Goal: Transaction & Acquisition: Subscribe to service/newsletter

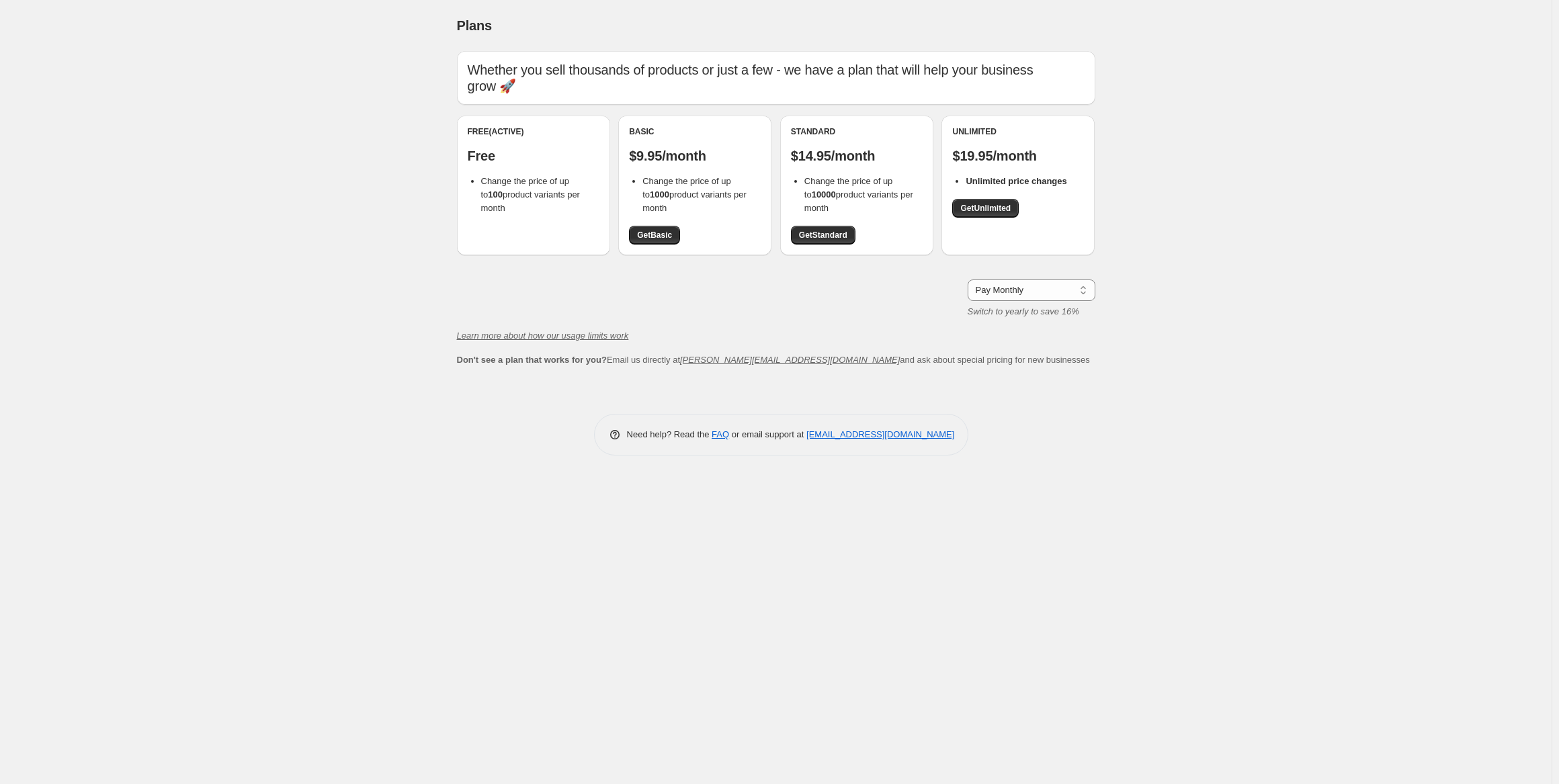
click at [526, 218] on div "Free (Active) Free Change the price of up to 100 product variants per month" at bounding box center [533, 185] width 153 height 140
click at [544, 177] on span "Change the price of up to 100 product variants per month" at bounding box center [531, 194] width 99 height 37
click at [506, 167] on div "Free (Active) Free Change the price of up to 100 product variants per month" at bounding box center [533, 171] width 131 height 89
click at [1027, 287] on select "Pay Monthly Pay Yearly (Save 16%)" at bounding box center [1032, 290] width 128 height 22
click at [555, 197] on span "Change the price of up to 100 product variants per month" at bounding box center [531, 194] width 99 height 37
